Goal: Task Accomplishment & Management: Manage account settings

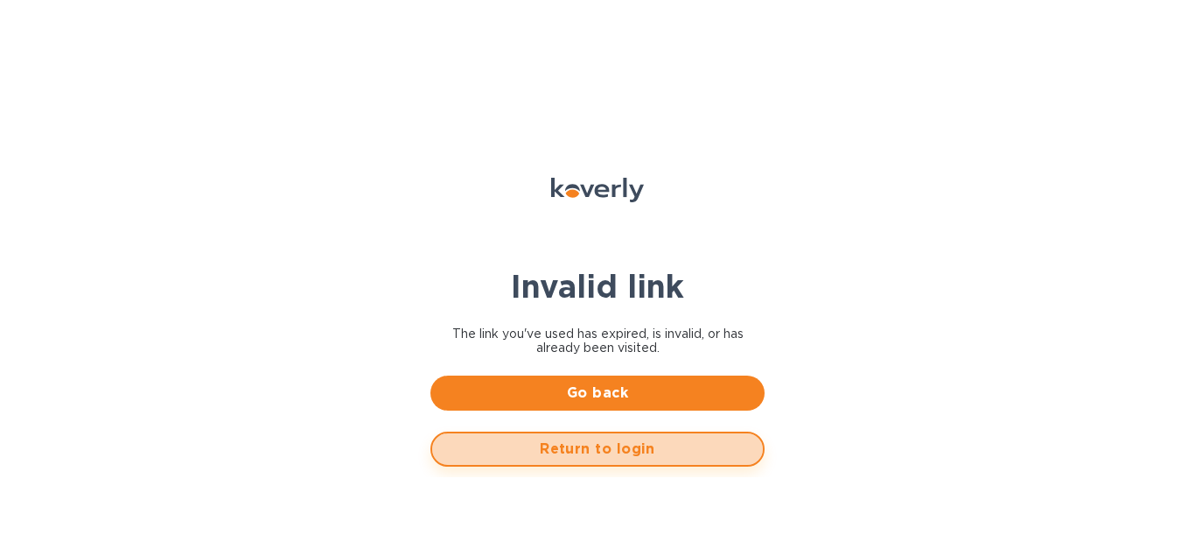
click at [589, 447] on span "Return to login" at bounding box center [597, 448] width 303 height 21
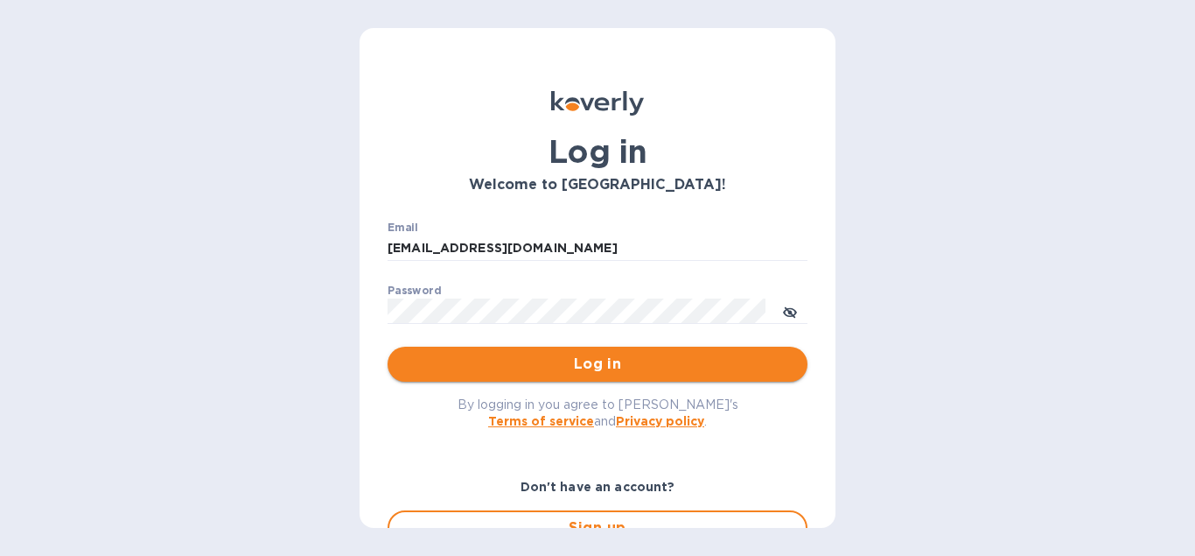
click at [558, 368] on span "Log in" at bounding box center [598, 364] width 392 height 21
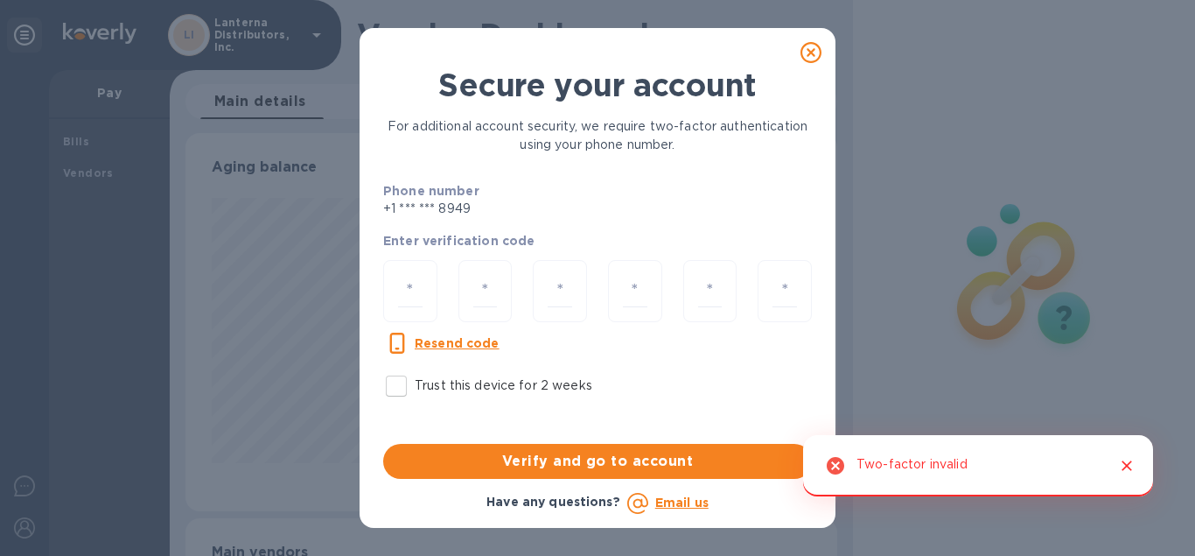
scroll to position [378, 653]
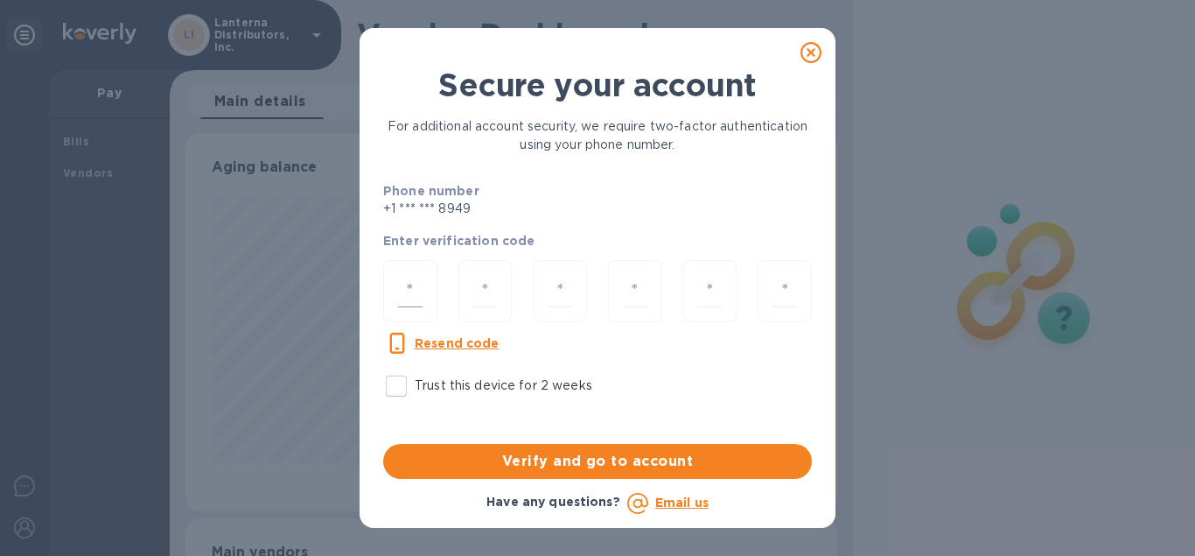
click at [403, 291] on input "number" at bounding box center [410, 291] width 25 height 32
type input "9"
type input "4"
type input "7"
type input "2"
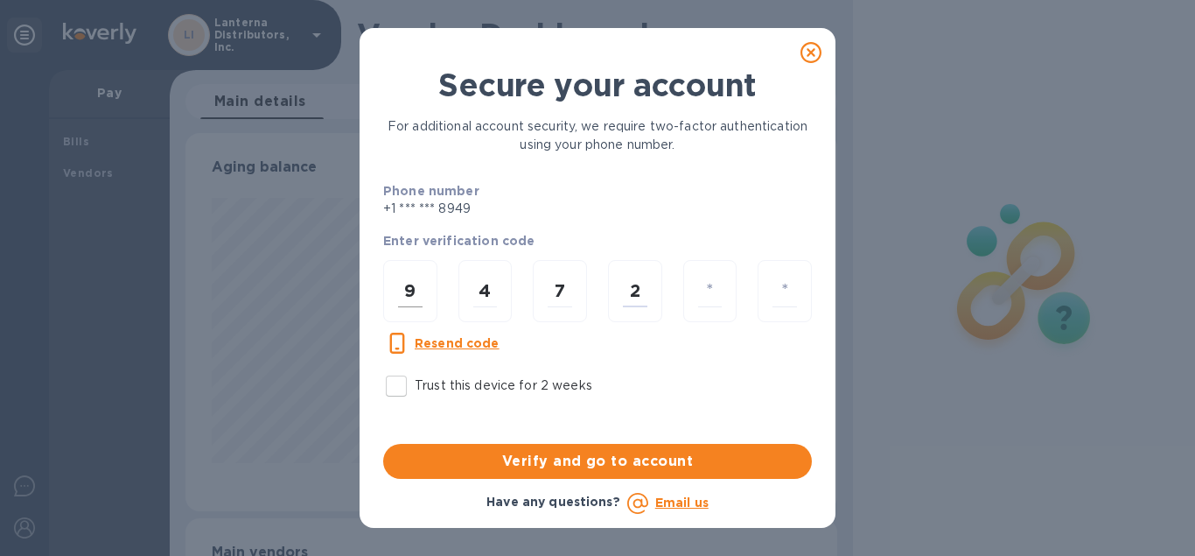
type input "2"
type input "3"
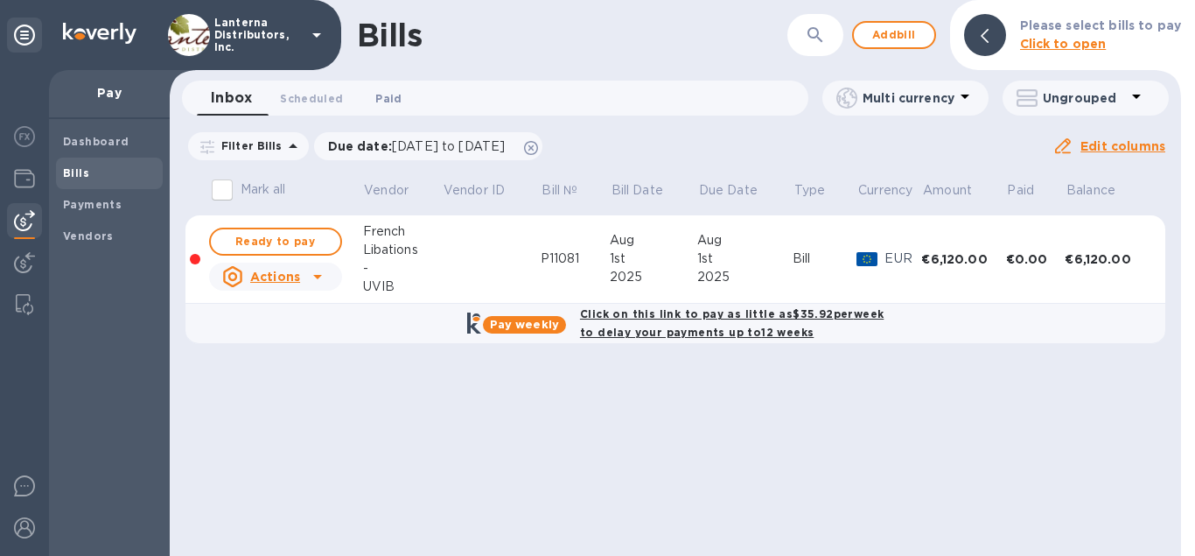
click at [400, 106] on span "Paid 0" at bounding box center [388, 98] width 26 height 18
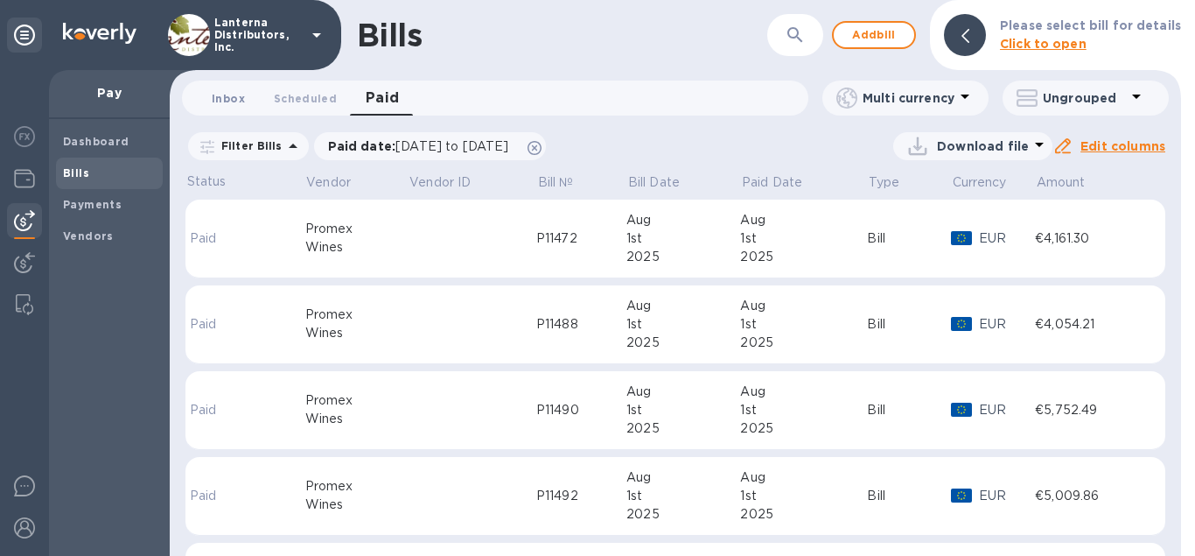
click at [232, 106] on span "Inbox 0" at bounding box center [228, 98] width 33 height 18
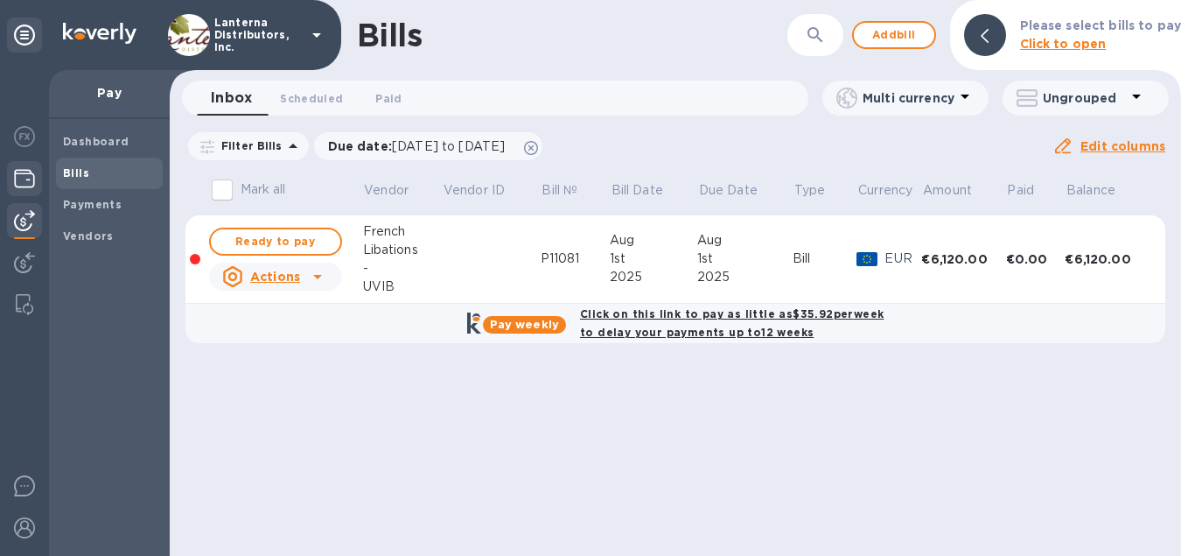
click at [21, 178] on img at bounding box center [24, 178] width 21 height 21
